Goal: Task Accomplishment & Management: Use online tool/utility

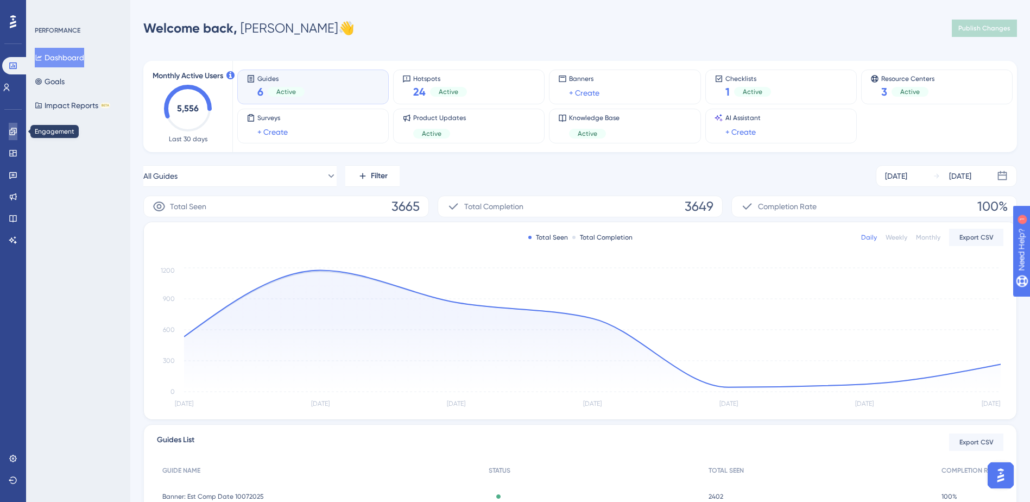
click at [12, 135] on icon at bounding box center [13, 131] width 9 height 9
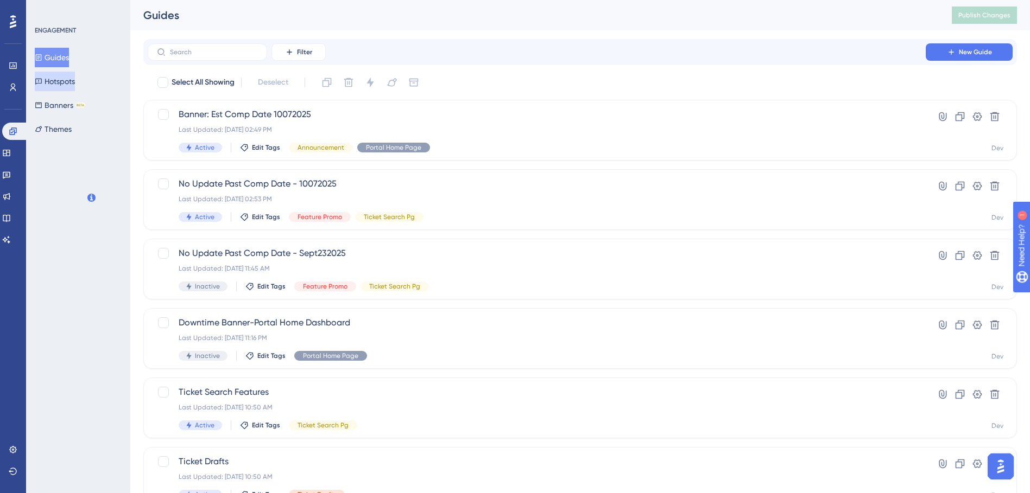
click at [75, 77] on button "Hotspots" at bounding box center [55, 82] width 40 height 20
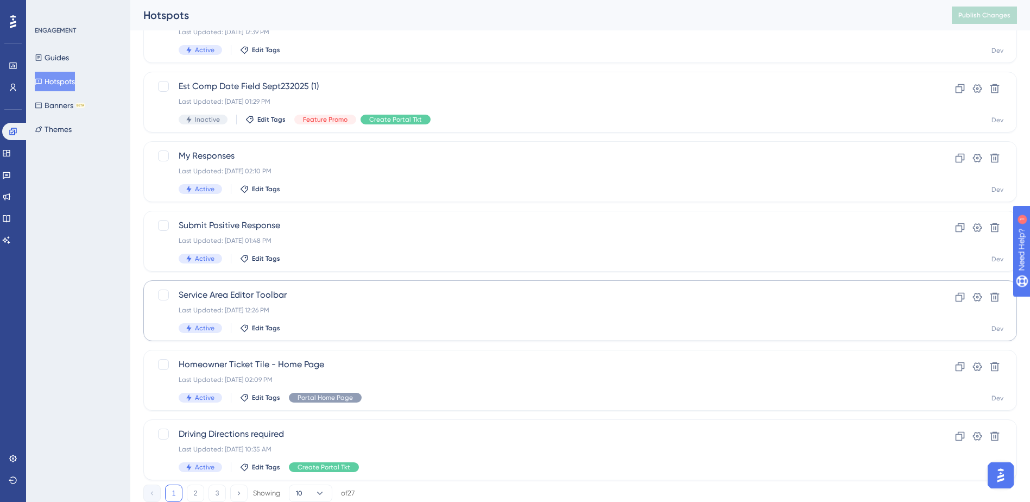
scroll to position [326, 0]
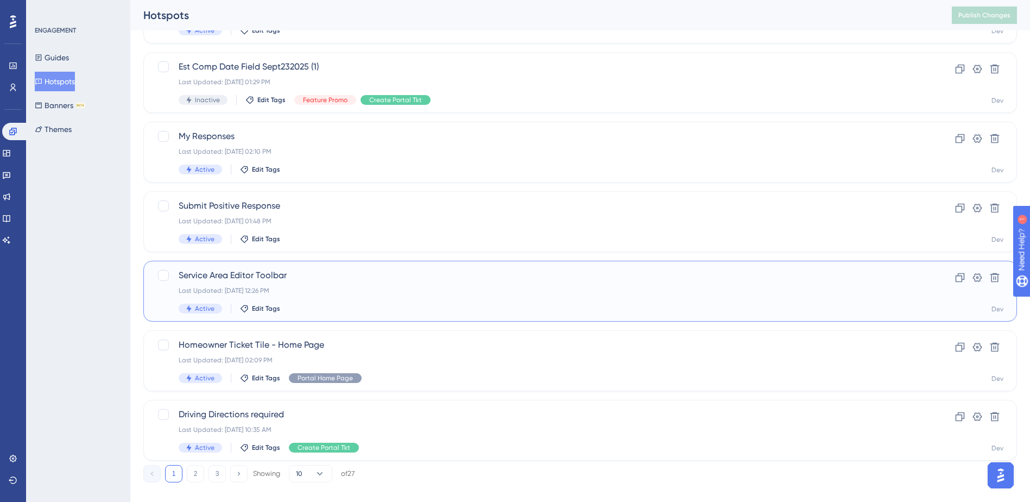
click at [389, 269] on span "Service Area Editor Toolbar" at bounding box center [537, 275] width 716 height 13
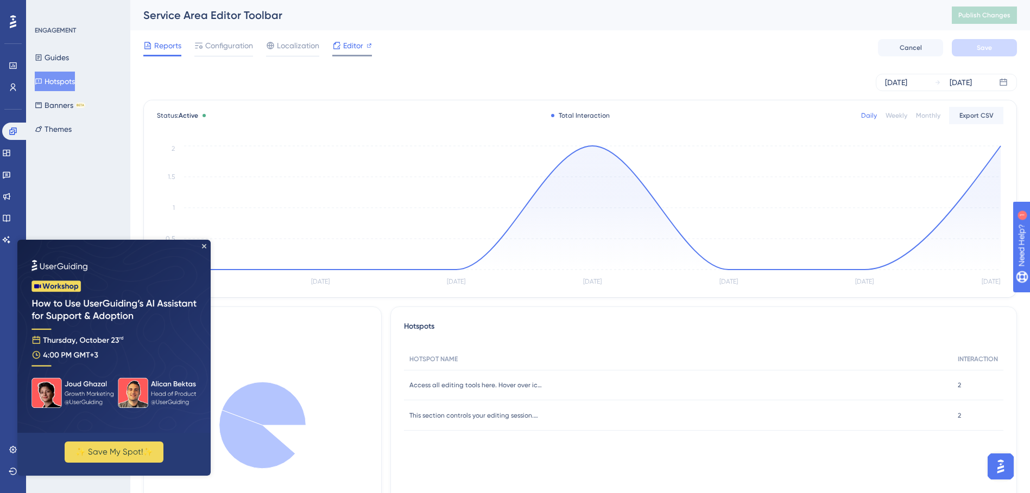
click at [339, 47] on icon at bounding box center [336, 45] width 9 height 9
click at [201, 243] on img at bounding box center [113, 336] width 193 height 193
click at [471, 71] on div "Oct 07 2025 Oct 13 2025" at bounding box center [579, 82] width 873 height 35
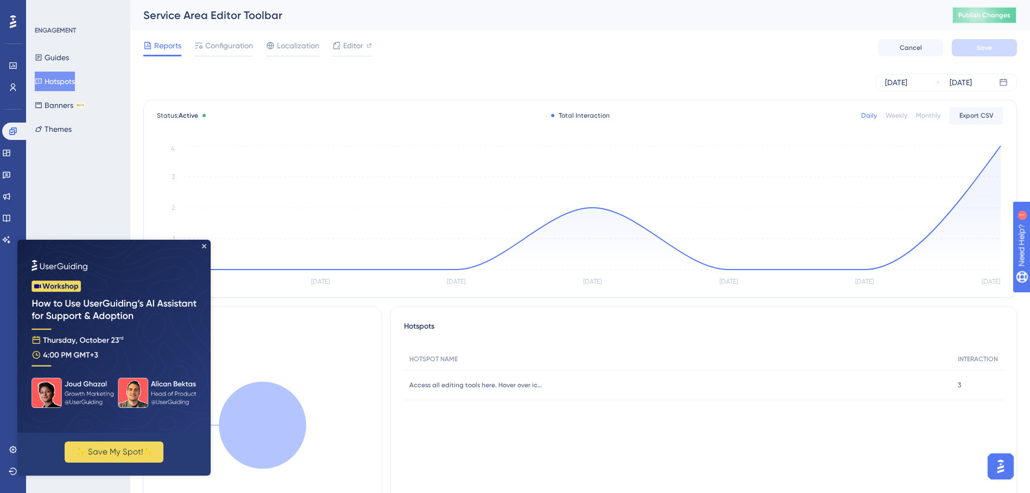
click at [974, 17] on button "Publish Changes" at bounding box center [984, 15] width 65 height 17
click at [204, 244] on icon "Close Preview" at bounding box center [204, 246] width 4 height 4
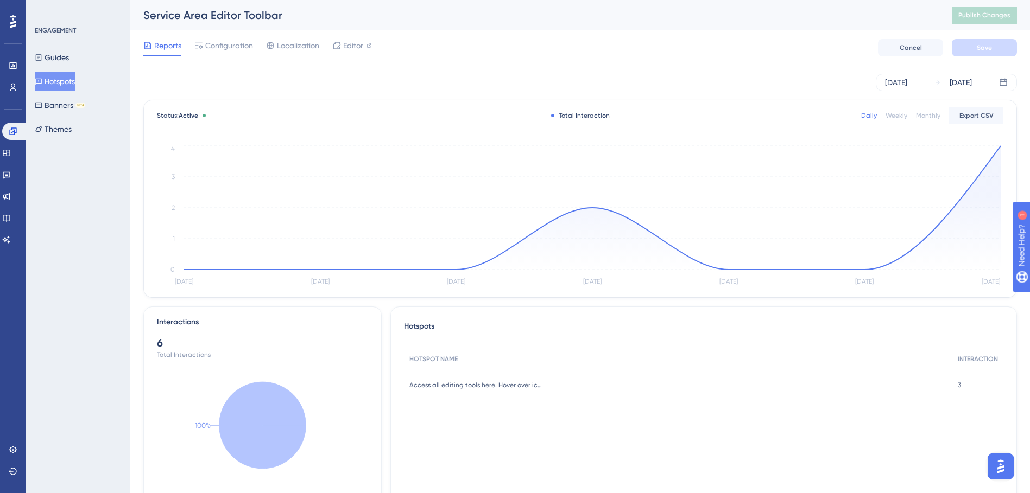
click at [69, 82] on button "Hotspots" at bounding box center [55, 82] width 40 height 20
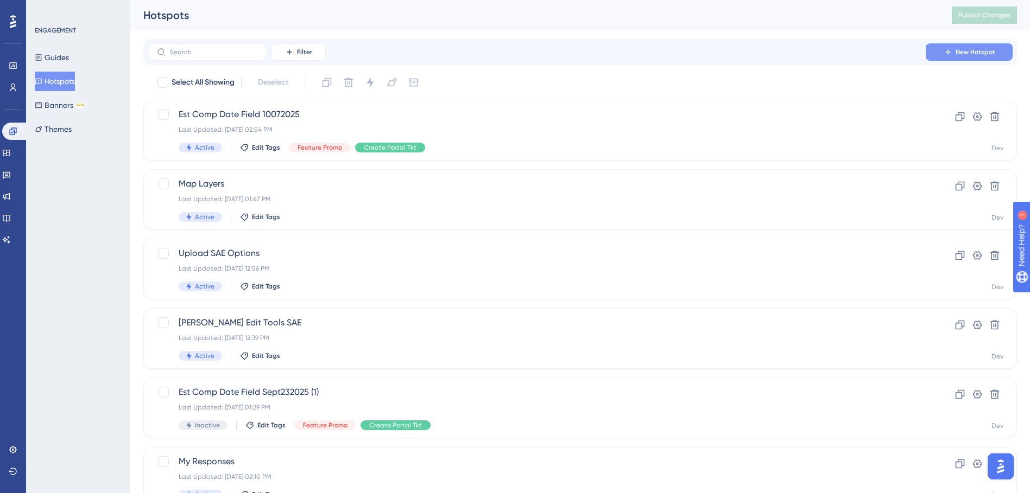
click at [984, 52] on span "New Hotspot" at bounding box center [975, 52] width 40 height 9
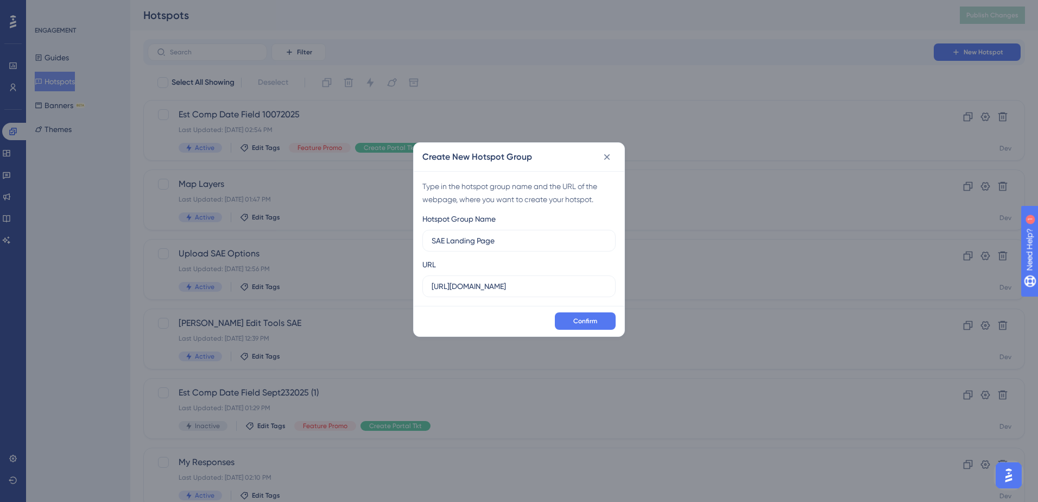
type input "SAE Landing Page"
drag, startPoint x: 553, startPoint y: 284, endPoint x: 244, endPoint y: 284, distance: 308.3
click at [244, 284] on div "Create New Hotspot Group Type in the hotspot group name and the URL of the webp…" at bounding box center [519, 251] width 1038 height 502
paste input "/ui/page/saehome"
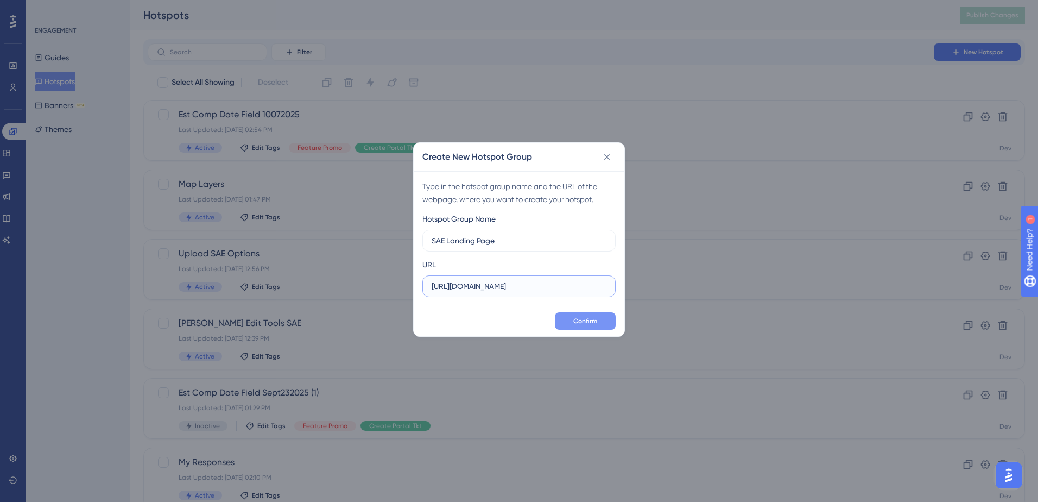
type input "https://geoappdev.okie811.org/ui/page/saehome"
click at [577, 324] on span "Confirm" at bounding box center [585, 320] width 24 height 9
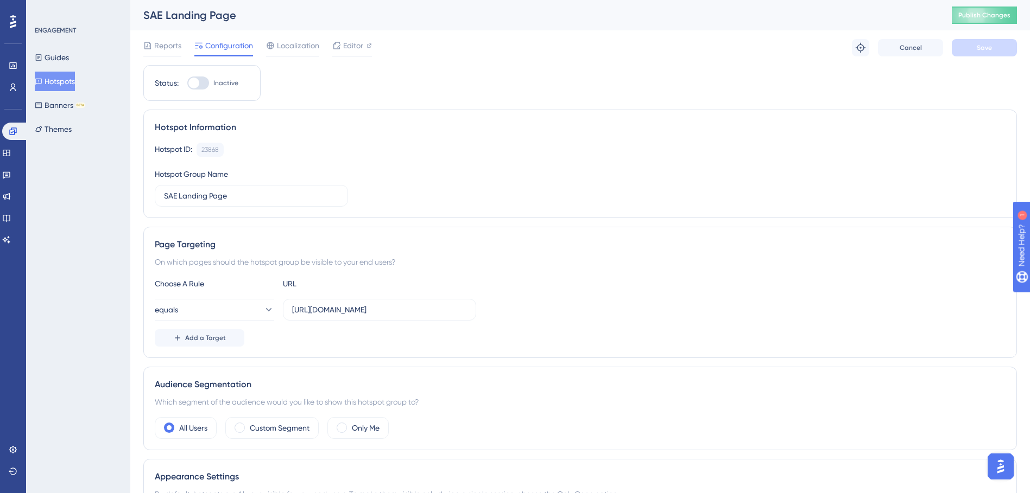
click at [200, 80] on div at bounding box center [198, 83] width 22 height 13
click at [187, 83] on input "Inactive" at bounding box center [187, 83] width 1 height 1
checkbox input "true"
click at [979, 47] on span "Save" at bounding box center [984, 47] width 15 height 9
click at [996, 12] on span "Publish Changes" at bounding box center [984, 15] width 52 height 9
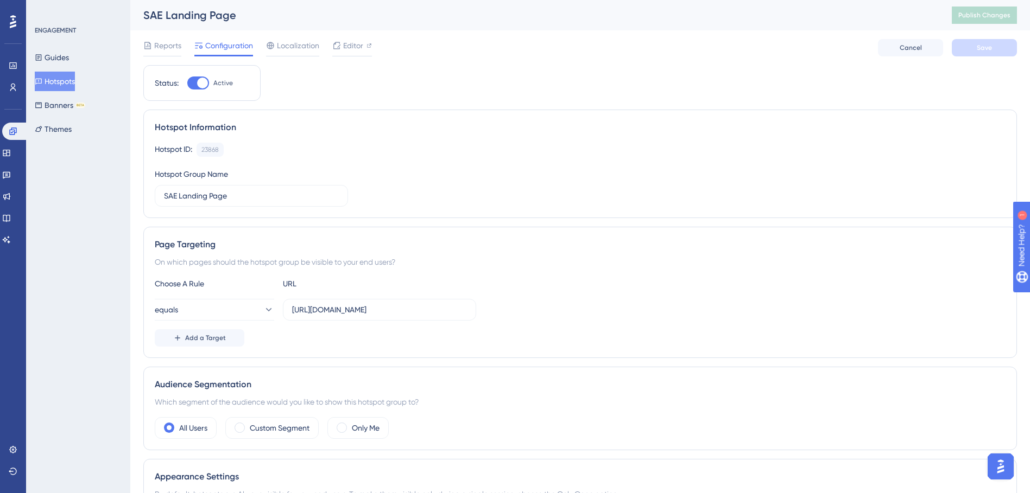
click at [75, 86] on button "Hotspots" at bounding box center [55, 82] width 40 height 20
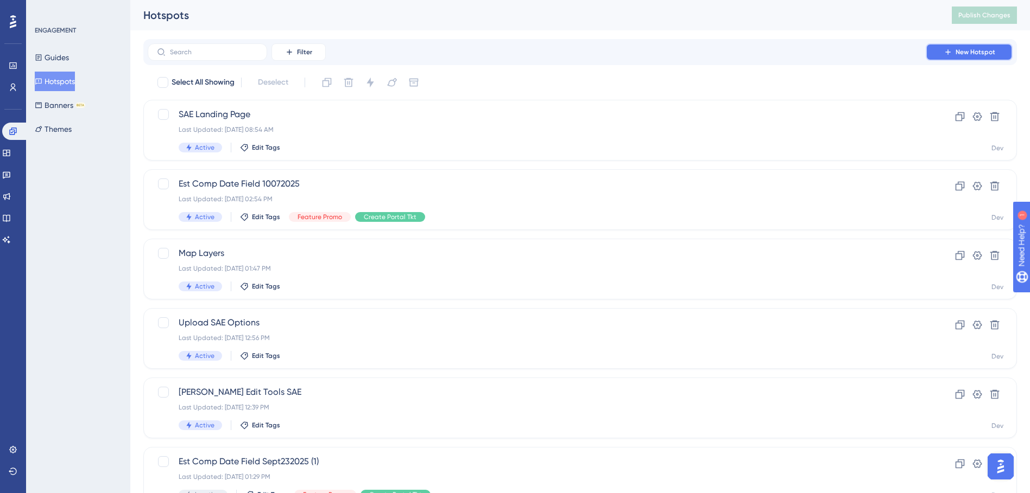
click at [956, 55] on span "New Hotspot" at bounding box center [975, 52] width 40 height 9
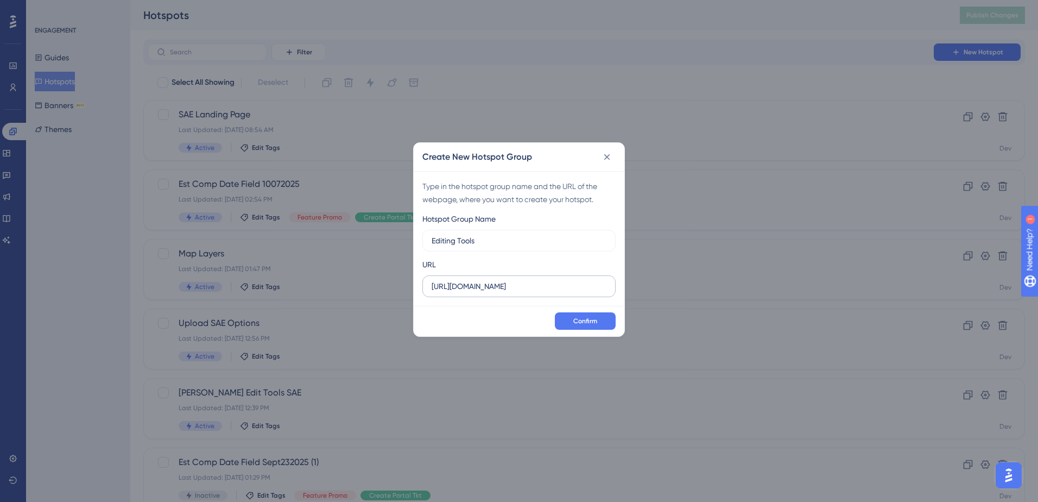
type input "Editing Tools"
drag, startPoint x: 544, startPoint y: 284, endPoint x: 256, endPoint y: 284, distance: 288.2
click at [256, 284] on div "Create New Hotspot Group Type in the hotspot group name and the URL of the webp…" at bounding box center [519, 251] width 1038 height 502
paste input "/ui/map/editor/sa"
type input "https://geoappdev.okie811.org/ui/map/editor/sa"
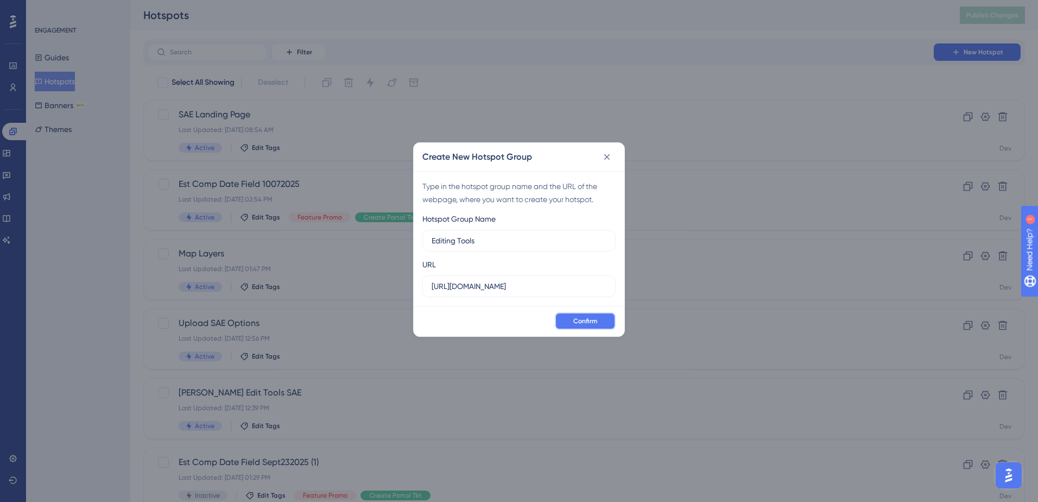
click at [588, 318] on span "Confirm" at bounding box center [585, 320] width 24 height 9
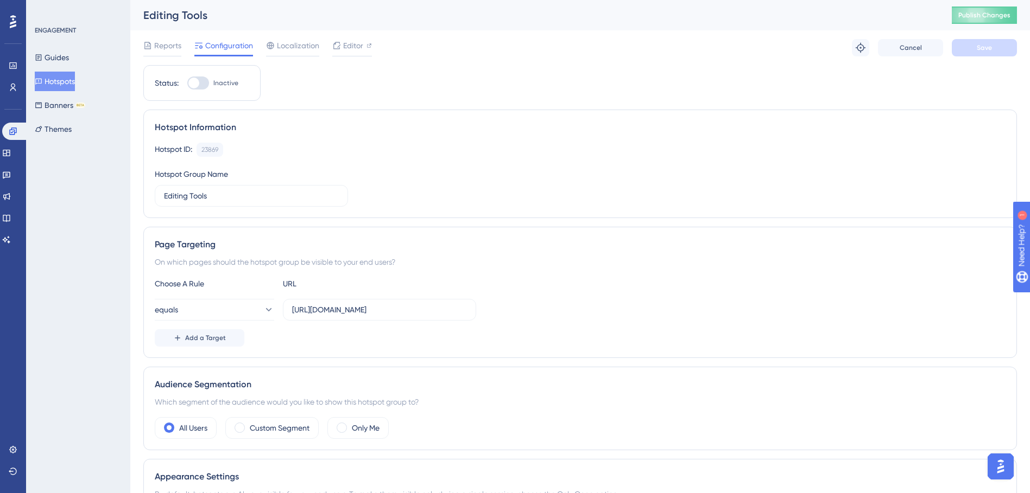
click at [207, 82] on div at bounding box center [198, 83] width 22 height 13
click at [187, 83] on input "Inactive" at bounding box center [187, 83] width 1 height 1
checkbox input "true"
click at [971, 52] on button "Save" at bounding box center [984, 47] width 65 height 17
click at [990, 12] on span "Publish Changes" at bounding box center [984, 15] width 52 height 9
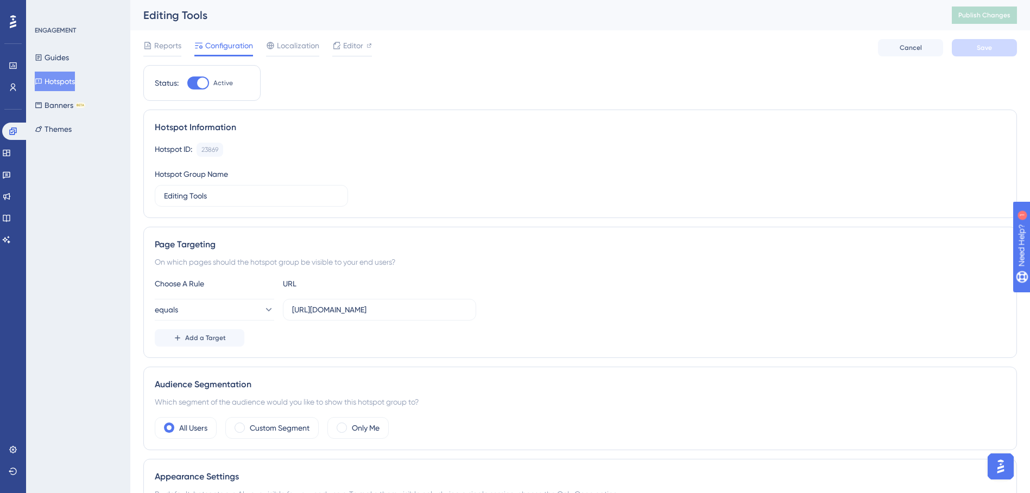
click at [72, 79] on button "Hotspots" at bounding box center [55, 82] width 40 height 20
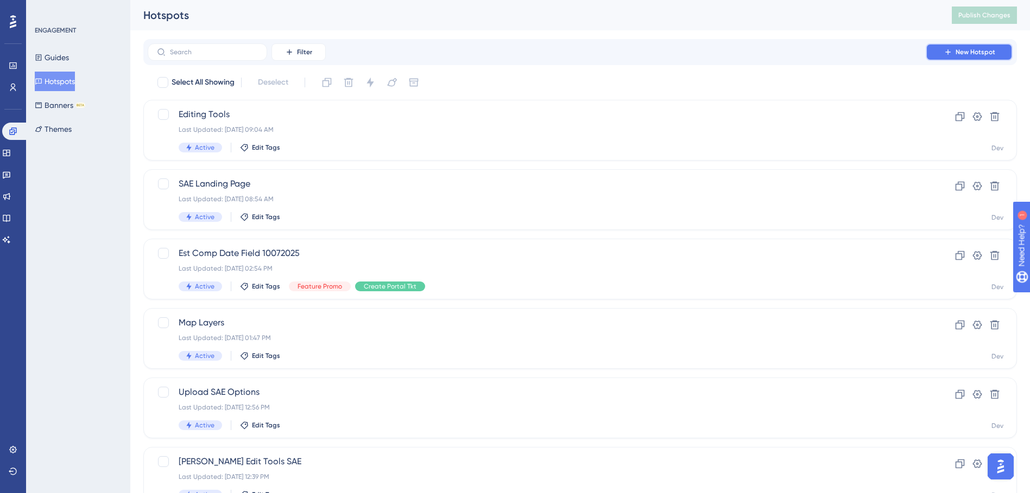
click at [928, 55] on button "New Hotspot" at bounding box center [969, 51] width 87 height 17
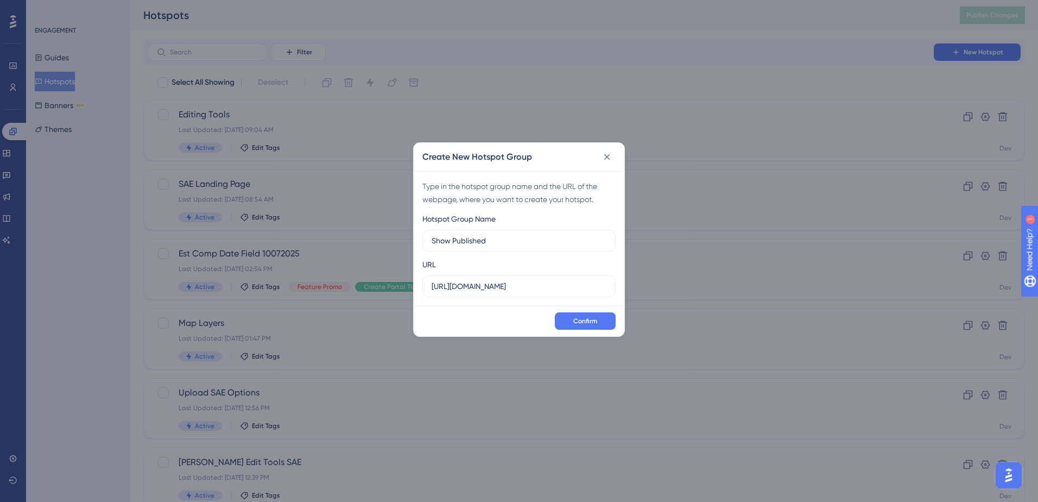
type input "Show Published"
drag, startPoint x: 546, startPoint y: 284, endPoint x: 228, endPoint y: 284, distance: 318.1
click at [228, 284] on div "Create New Hotspot Group Type in the hotspot group name and the URL of the webp…" at bounding box center [519, 251] width 1038 height 502
paste input "/ui/map/editor/sa"
type input "https://geoappdev.okie811.org/ui/map/editor/sa"
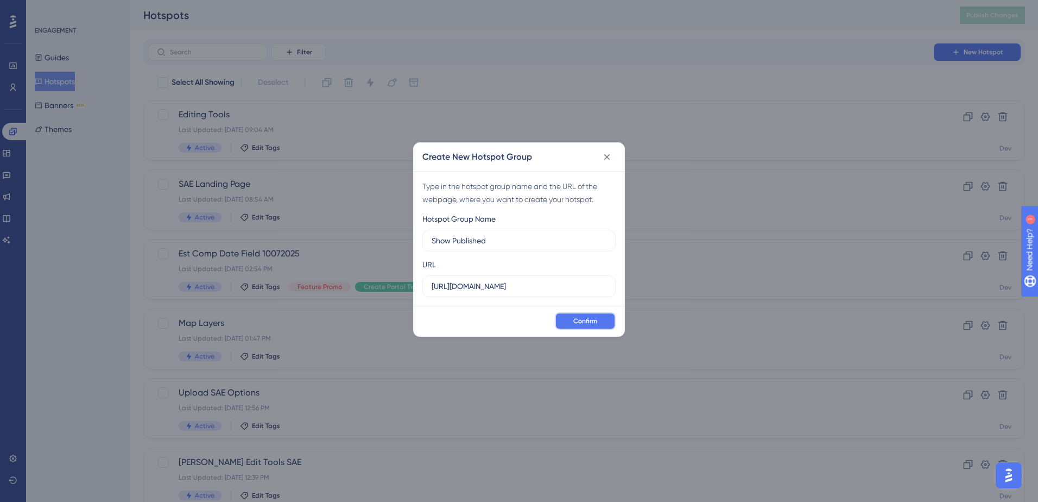
click at [579, 319] on span "Confirm" at bounding box center [585, 320] width 24 height 9
